Goal: Information Seeking & Learning: Learn about a topic

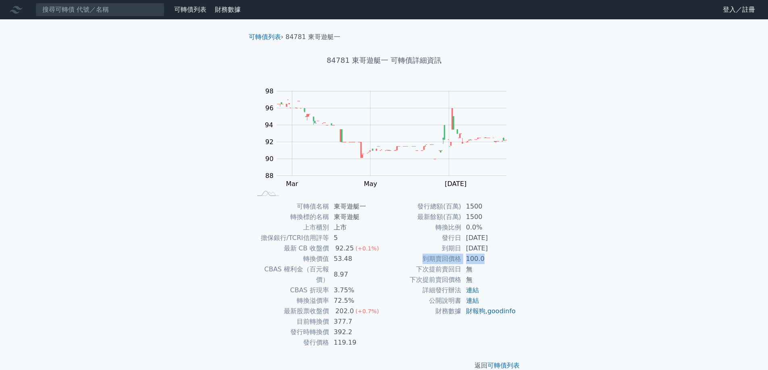
drag, startPoint x: 422, startPoint y: 261, endPoint x: 505, endPoint y: 263, distance: 82.7
click at [505, 263] on tr "到期賣回價格 100.0" at bounding box center [450, 259] width 132 height 10
click at [505, 263] on td "100.0" at bounding box center [488, 259] width 55 height 10
drag, startPoint x: 436, startPoint y: 248, endPoint x: 554, endPoint y: 248, distance: 118.5
click at [554, 248] on div "可轉債列表 財務數據 可轉債列表 財務數據 登入／註冊 登入／註冊 可轉債列表 › 84781 東哥遊艇一 84781 東哥遊艇一 可轉債詳細資訊 Zoom …" at bounding box center [384, 192] width 768 height 384
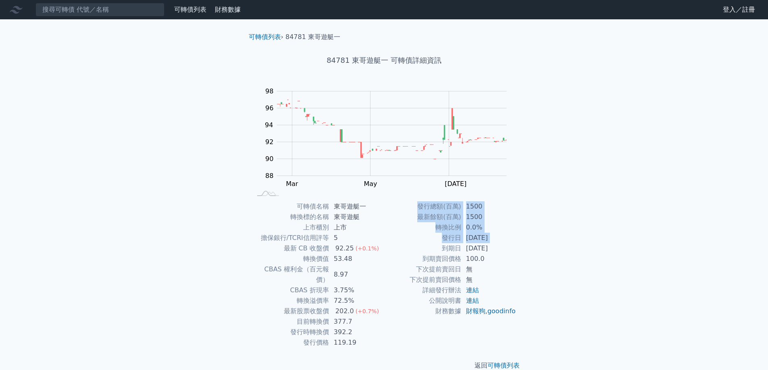
click at [554, 248] on div "可轉債列表 財務數據 可轉債列表 財務數據 登入／註冊 登入／註冊 可轉債列表 › 84781 東哥遊艇一 84781 東哥遊艇一 可轉債詳細資訊 Zoom …" at bounding box center [384, 192] width 768 height 384
drag, startPoint x: 486, startPoint y: 250, endPoint x: 514, endPoint y: 250, distance: 28.2
click at [514, 250] on td "2027-07-15" at bounding box center [488, 248] width 55 height 10
click at [472, 289] on link "連結" at bounding box center [472, 291] width 13 height 8
